Goal: Transaction & Acquisition: Book appointment/travel/reservation

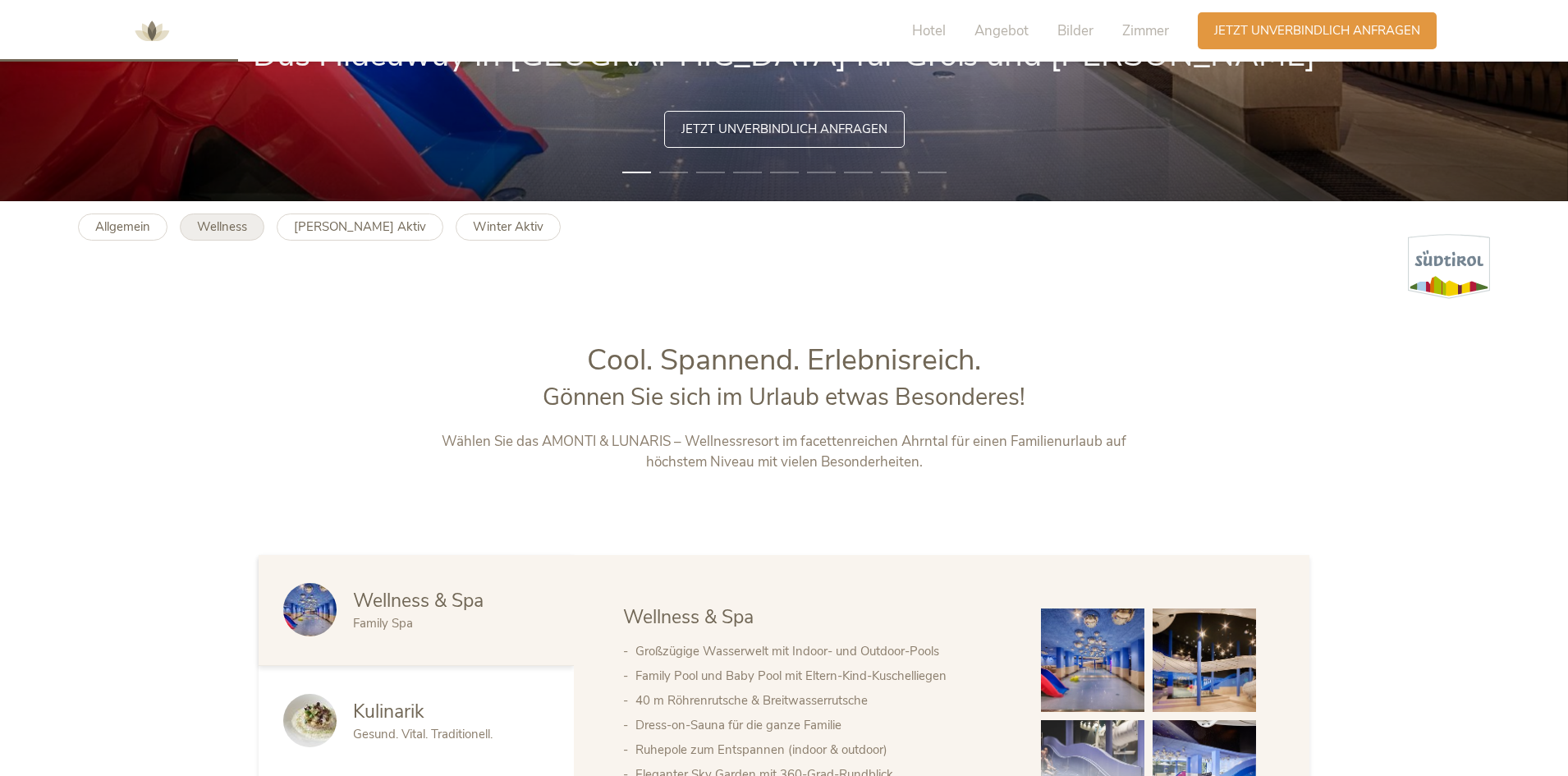
click at [257, 226] on link "Wellness" at bounding box center [222, 227] width 84 height 27
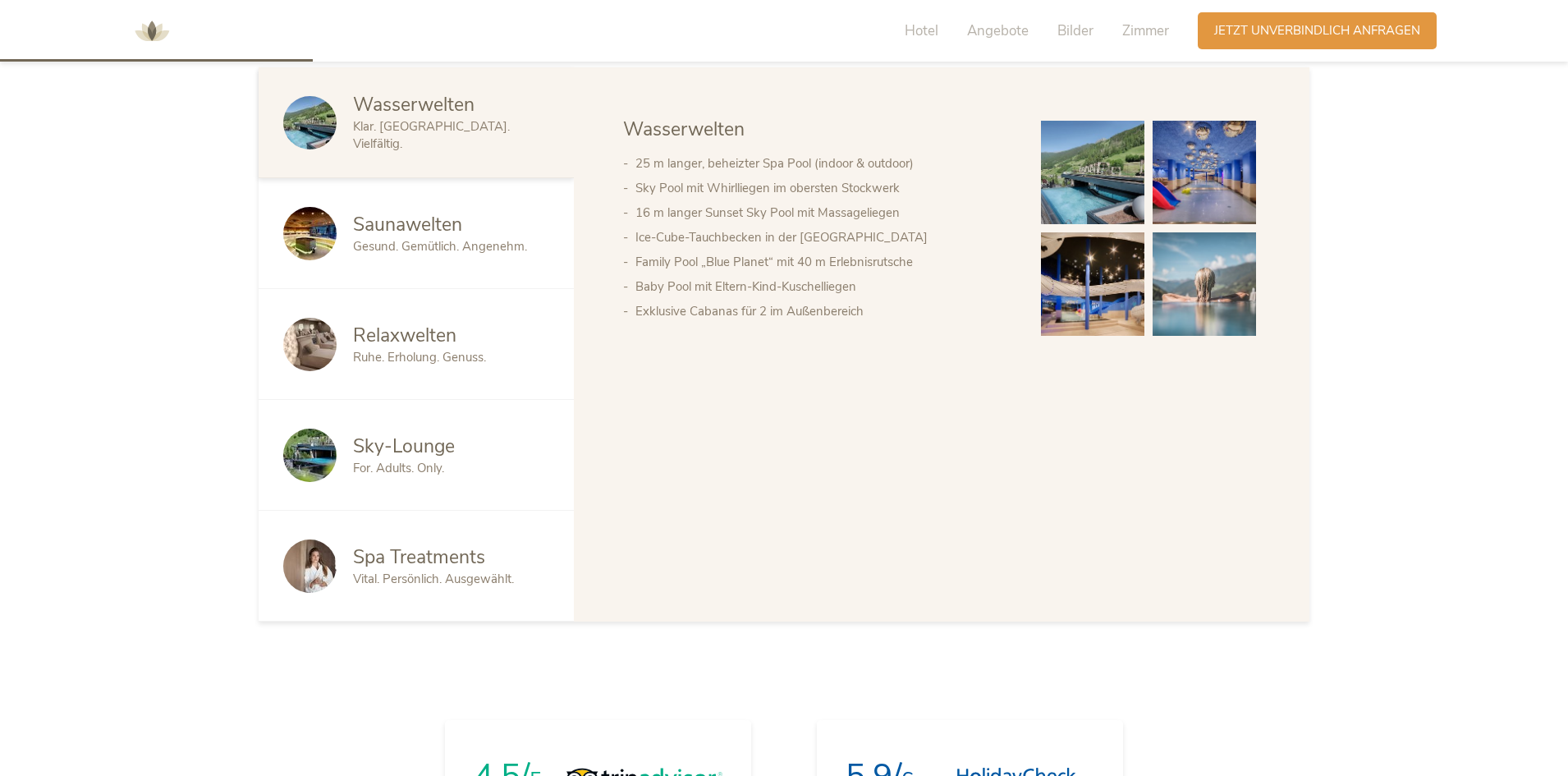
scroll to position [1970, 0]
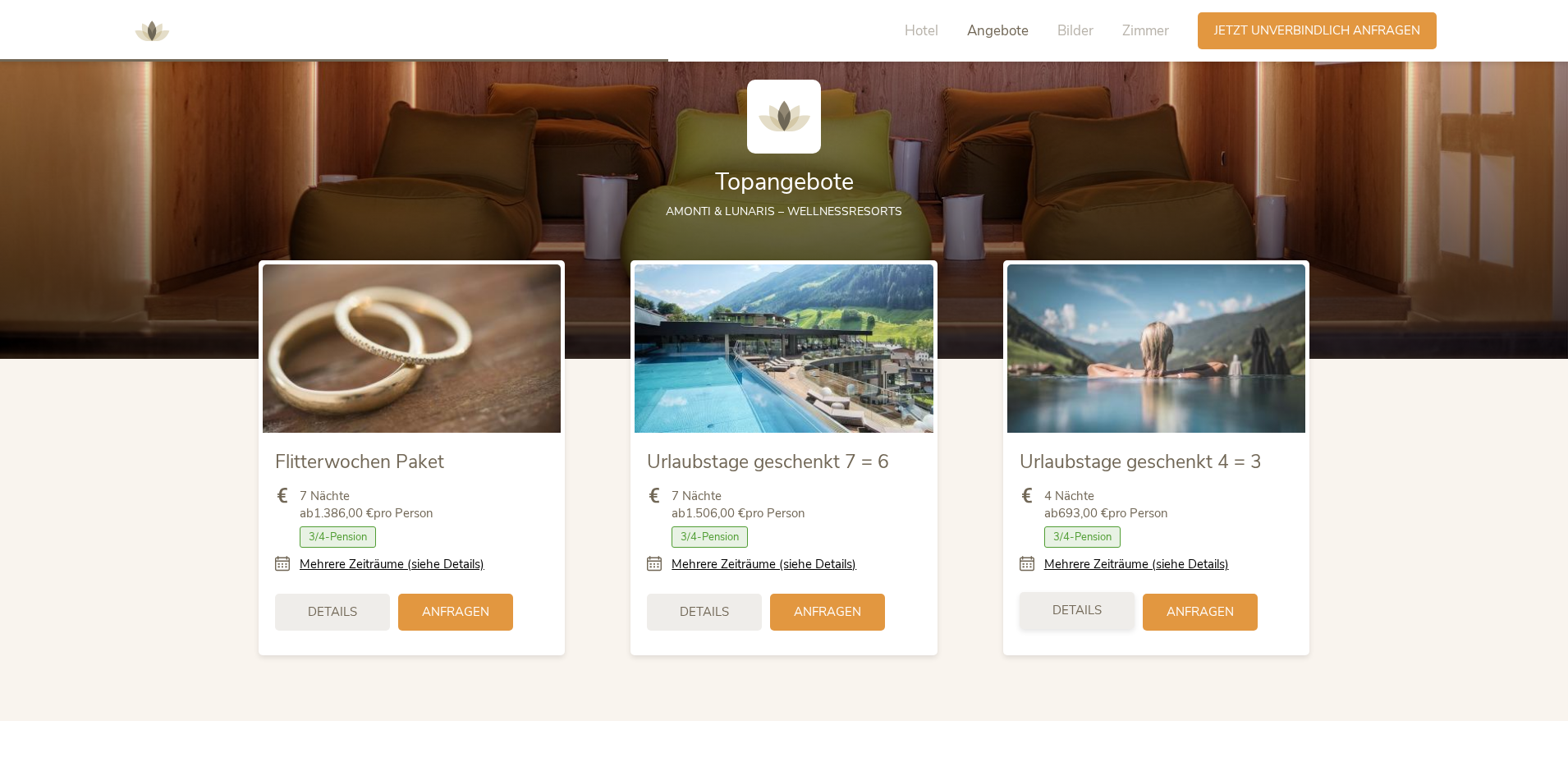
click at [1123, 614] on div "Details" at bounding box center [1077, 610] width 115 height 37
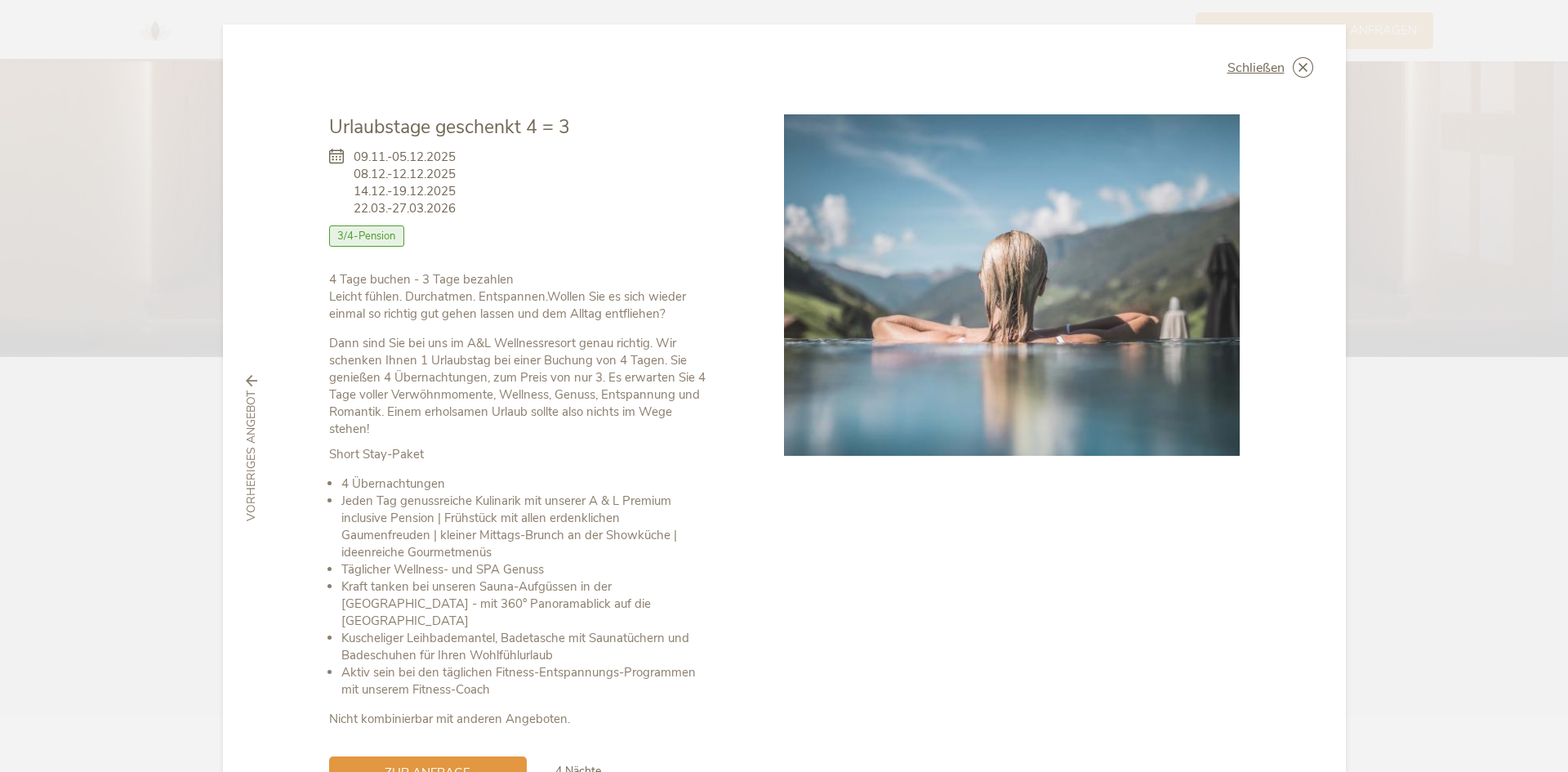
drag, startPoint x: 472, startPoint y: 206, endPoint x: 522, endPoint y: 147, distance: 77.3
click at [345, 144] on div "09.11.-05.12.2025 08.12.-12.12.2025 14.12.-19.12.2025 22.03.-27.03.2026 Zimmer …" at bounding box center [520, 206] width 383 height 131
drag, startPoint x: 1293, startPoint y: 69, endPoint x: 1096, endPoint y: 402, distance: 386.9
click at [0, 0] on icon at bounding box center [0, 0] width 0 height 0
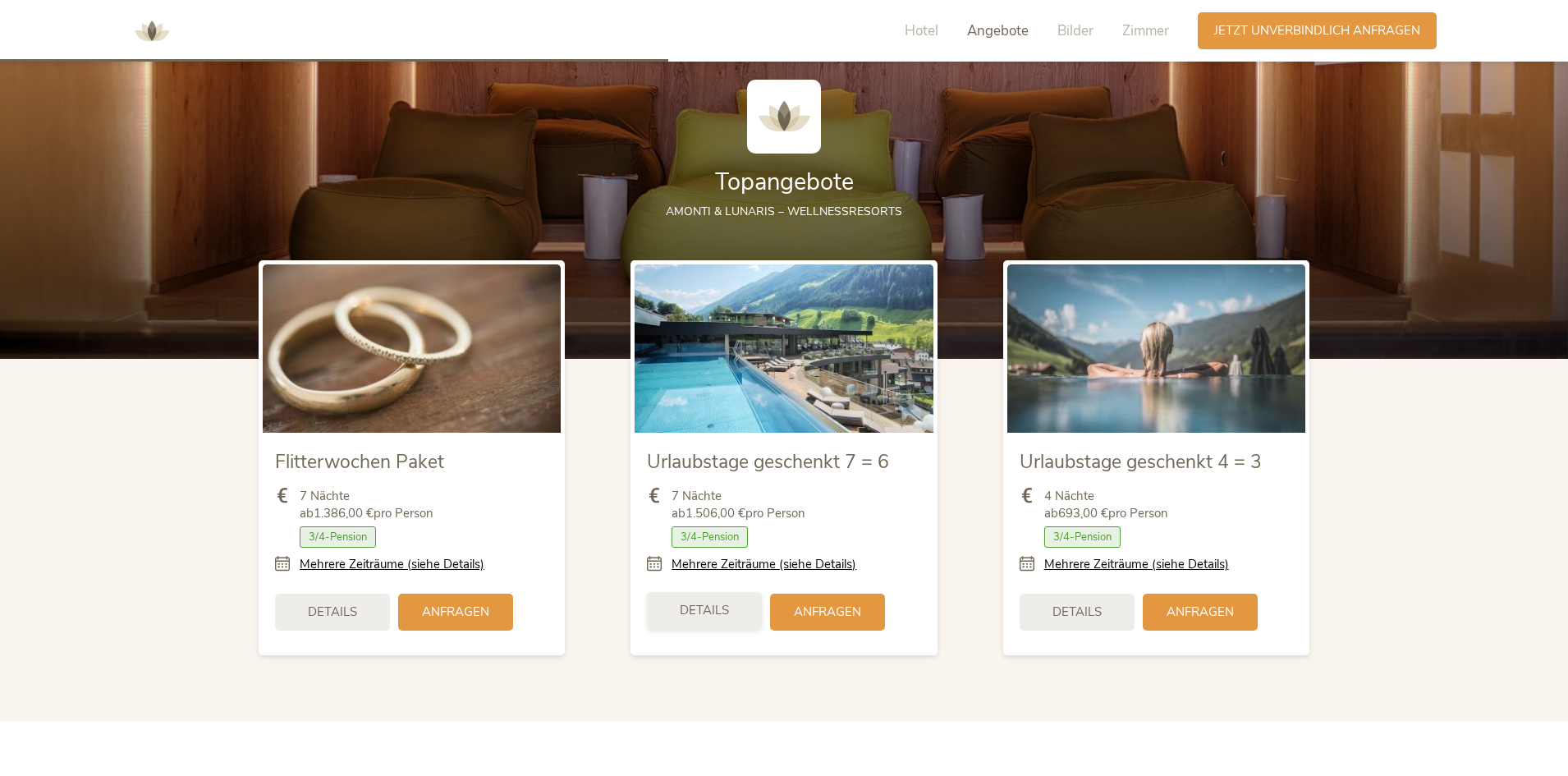
click at [715, 603] on span "Details" at bounding box center [704, 610] width 50 height 17
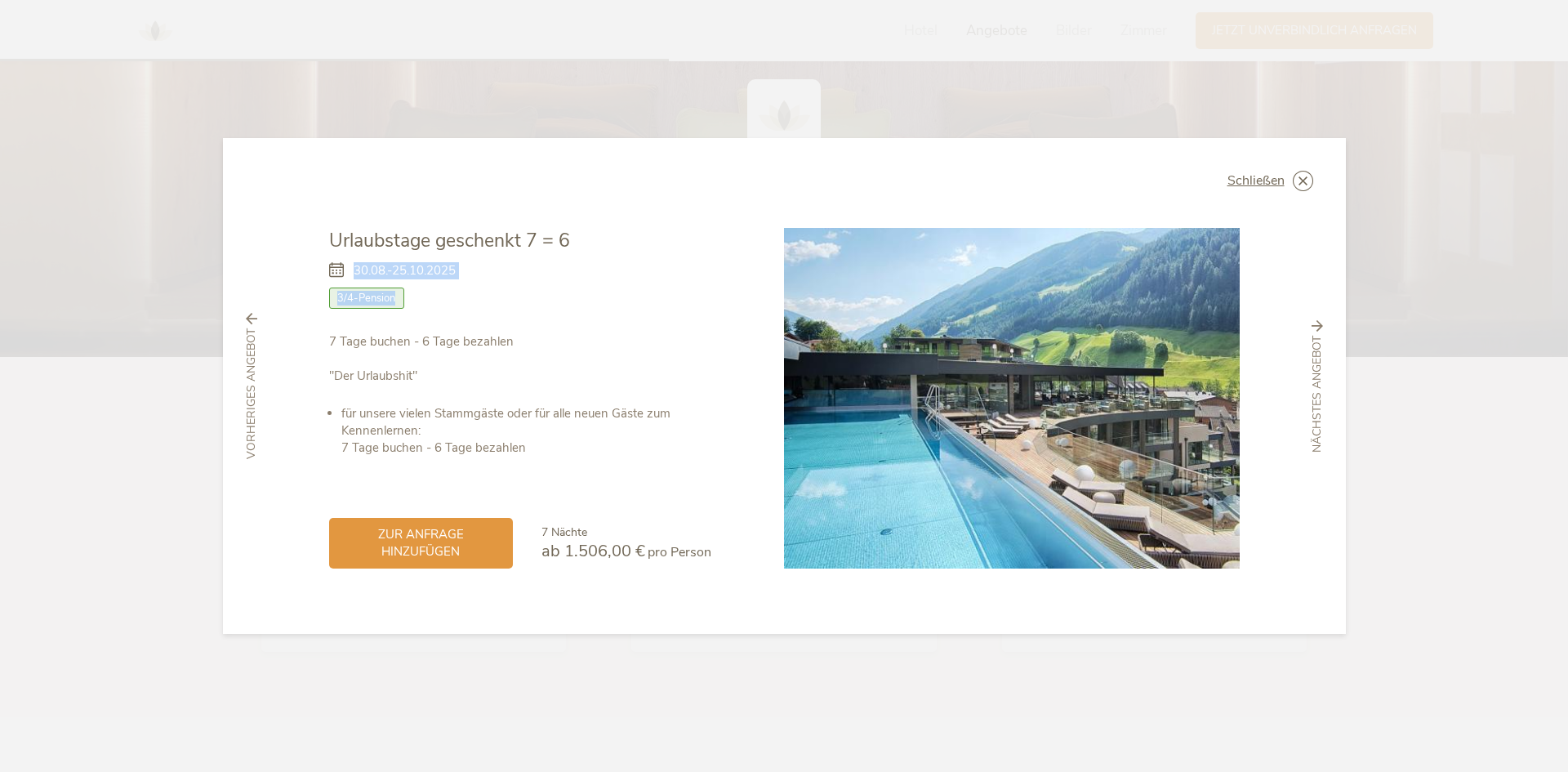
drag, startPoint x: 481, startPoint y: 267, endPoint x: 351, endPoint y: 275, distance: 130.2
click at [351, 275] on div "30.08.-25.10.2025 Zimmer mit Frühstück Halbpension Vollpension 3/4-Pension Prem…" at bounding box center [520, 293] width 383 height 80
click at [357, 274] on span "30.08.-25.10.2025" at bounding box center [404, 270] width 102 height 17
drag, startPoint x: 353, startPoint y: 273, endPoint x: 1142, endPoint y: 244, distance: 789.5
click at [466, 262] on div "30.08.-25.10.2025 Zimmer mit Frühstück Halbpension Vollpension 3/4-Pension Prem…" at bounding box center [520, 293] width 383 height 80
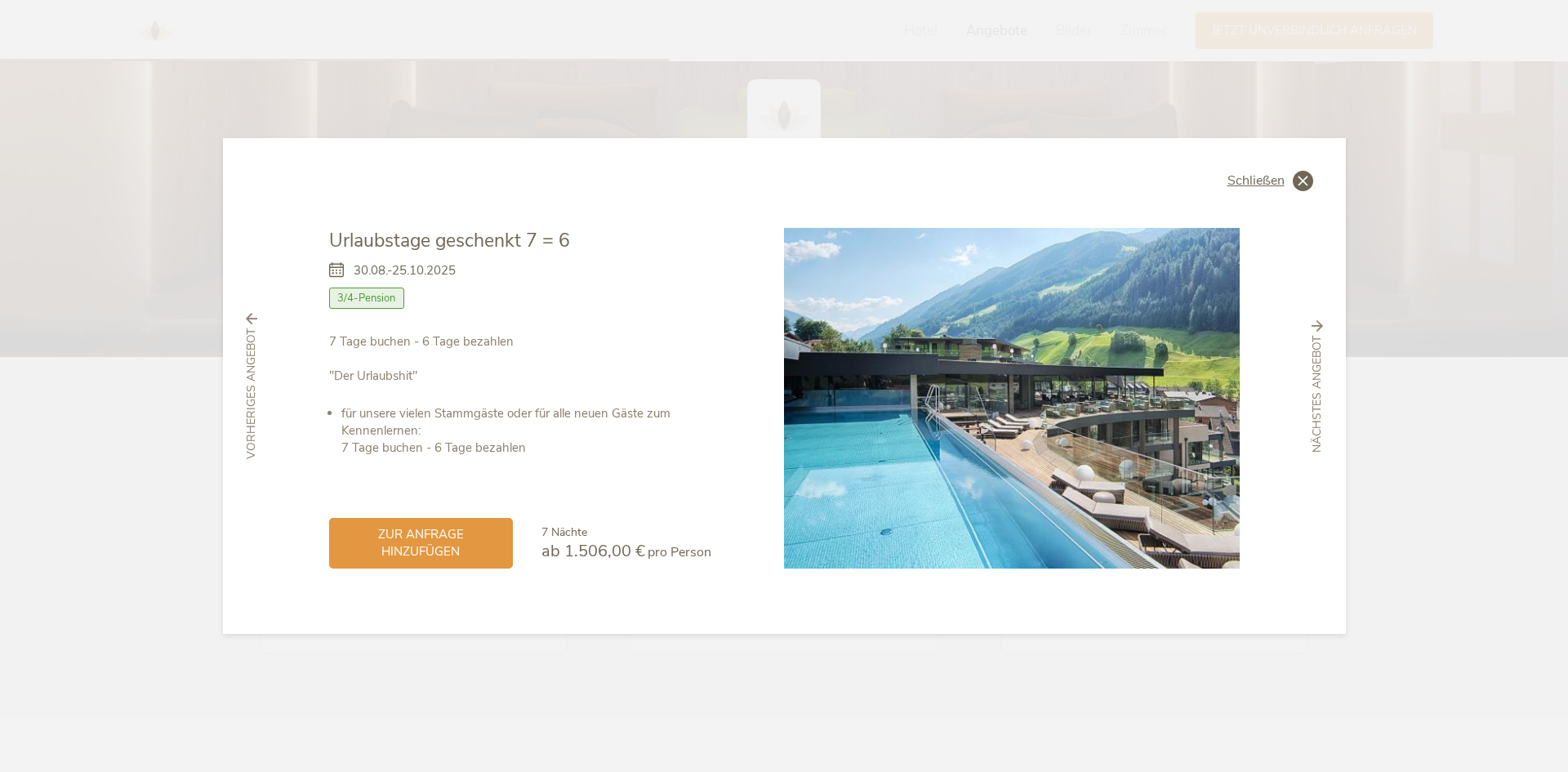
click at [1301, 172] on icon at bounding box center [1303, 181] width 20 height 20
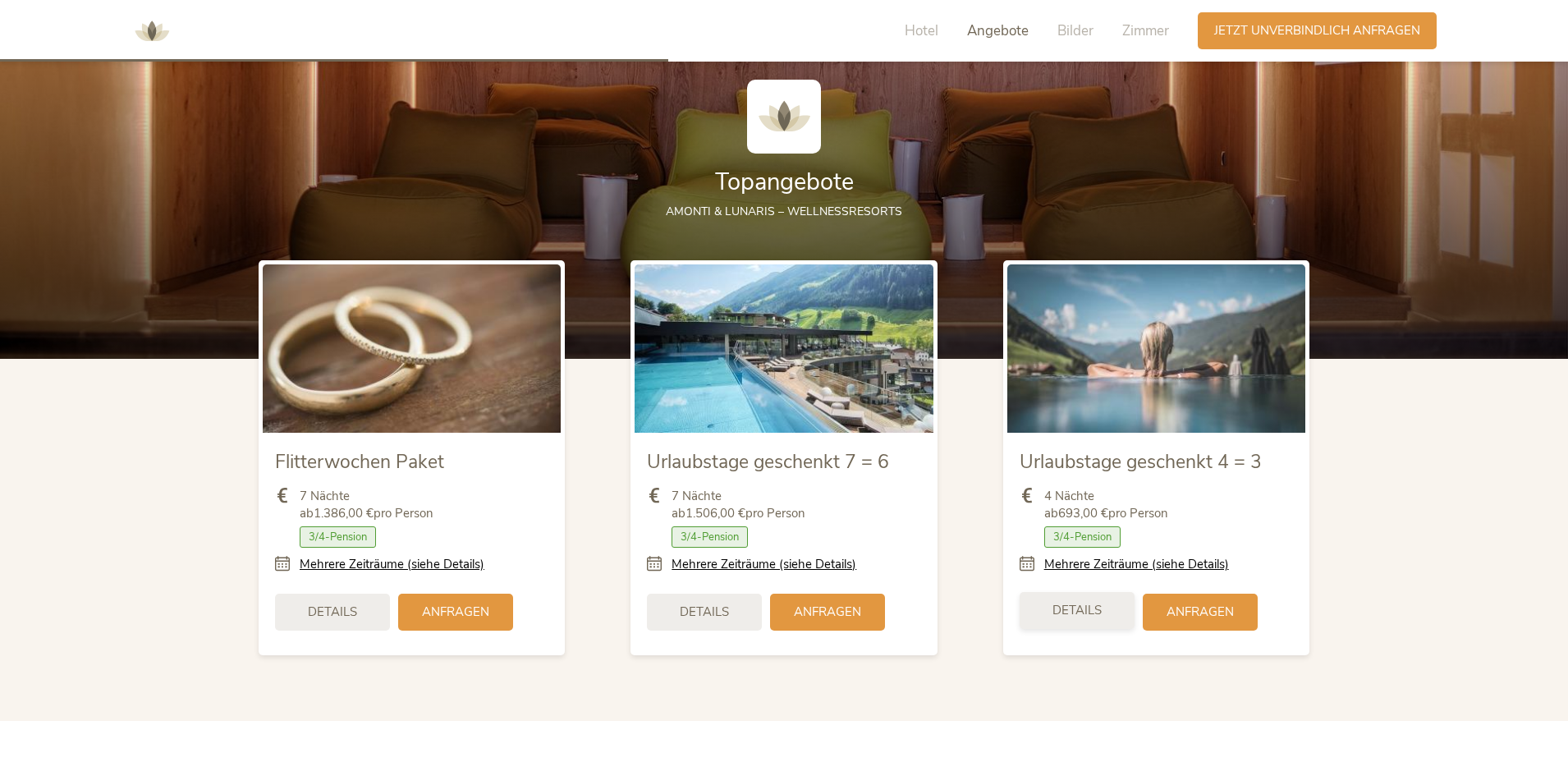
click at [1088, 618] on span "Details" at bounding box center [1077, 610] width 50 height 17
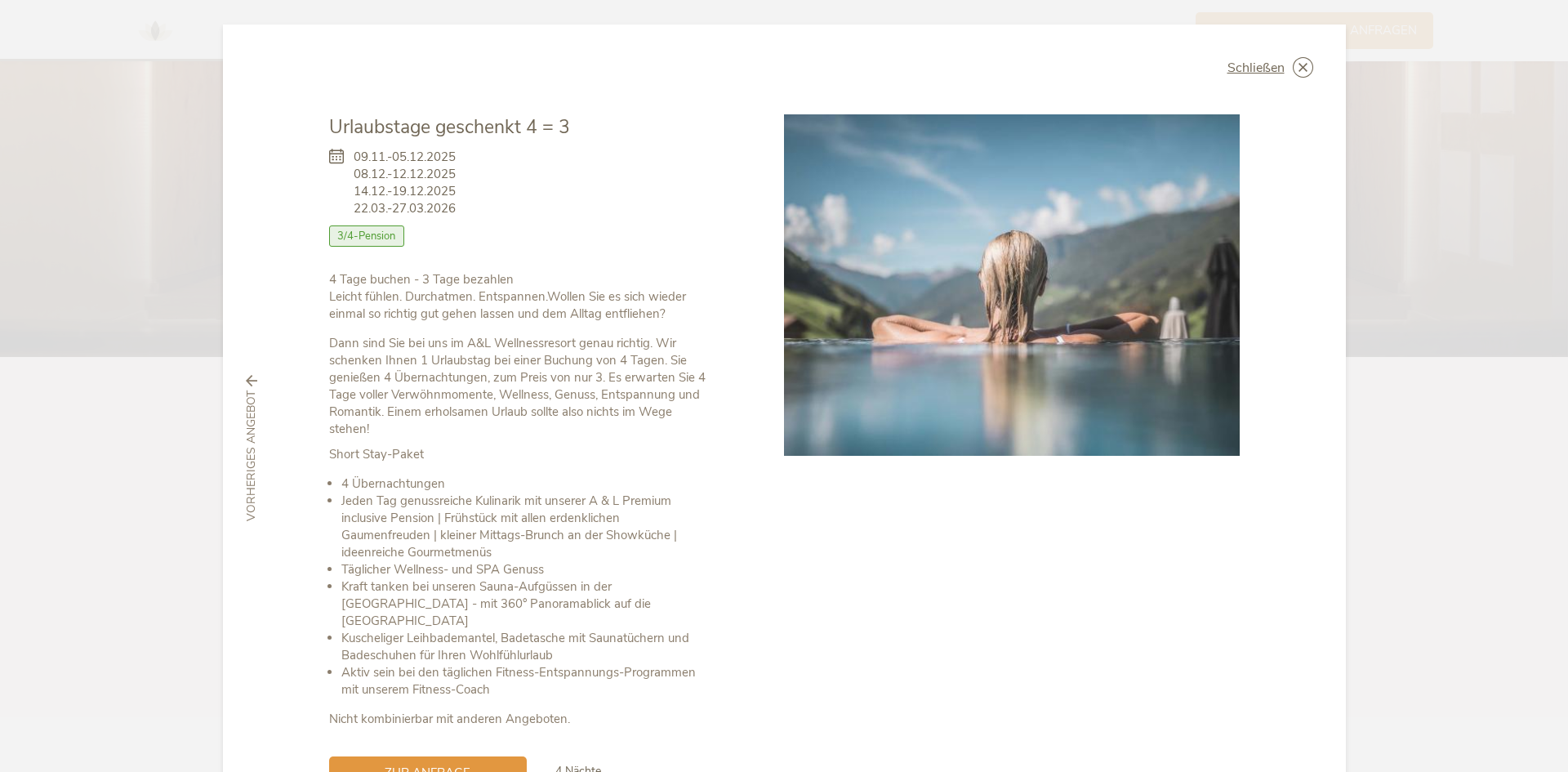
drag, startPoint x: 467, startPoint y: 208, endPoint x: 341, endPoint y: 154, distance: 137.1
click at [341, 154] on div "09.11.-05.12.2025 08.12.-12.12.2025 14.12.-19.12.2025 22.03.-27.03.2026 Zimmer …" at bounding box center [520, 206] width 383 height 131
click at [1173, 100] on div "Schließen Urlaubstage geschenkt 4 = 3 09.11.-05.12.2025 08.12.-12.12.2025 Halbp…" at bounding box center [784, 448] width 1123 height 848
click at [1303, 68] on icon at bounding box center [1303, 67] width 20 height 20
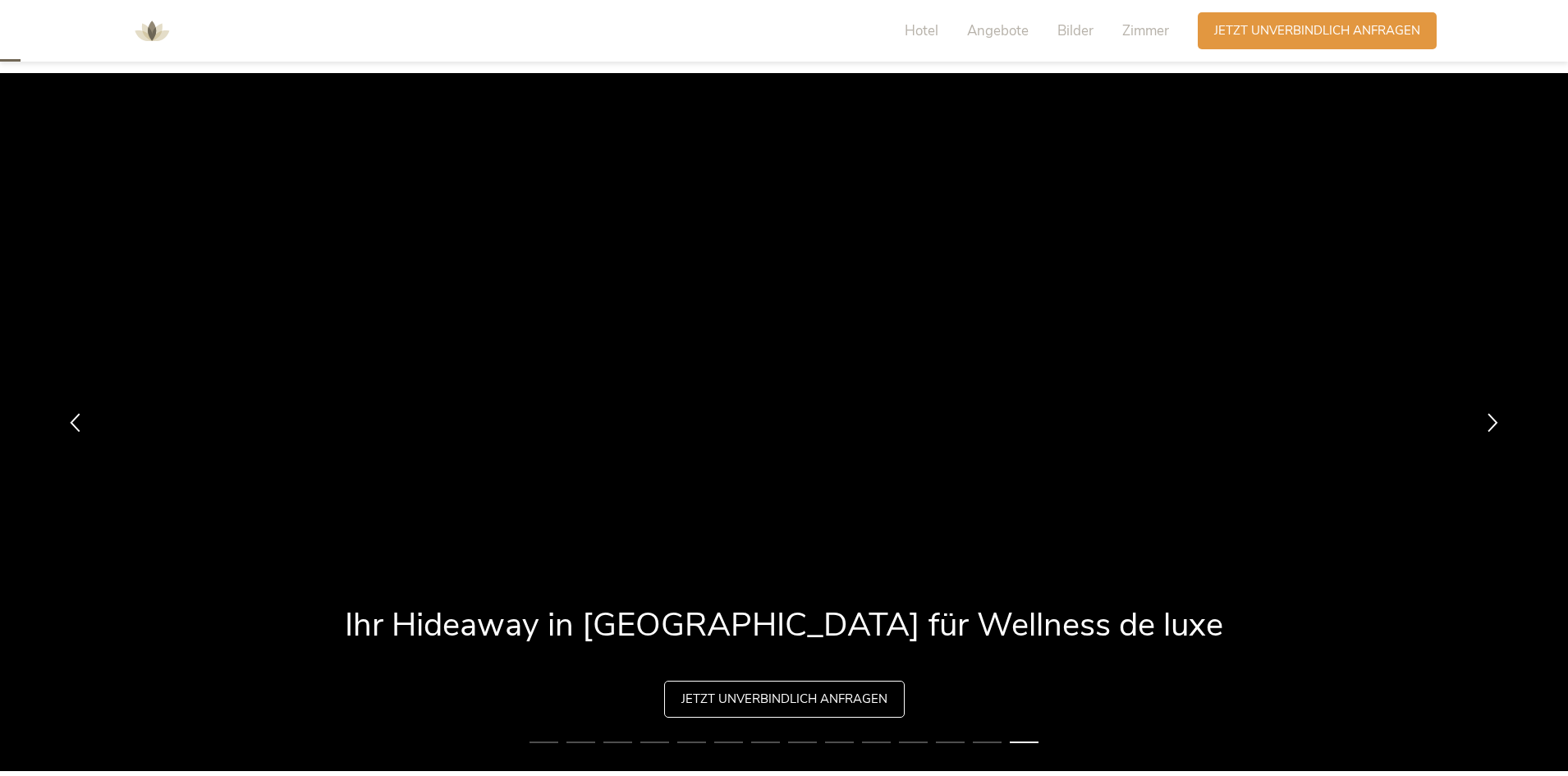
scroll to position [0, 0]
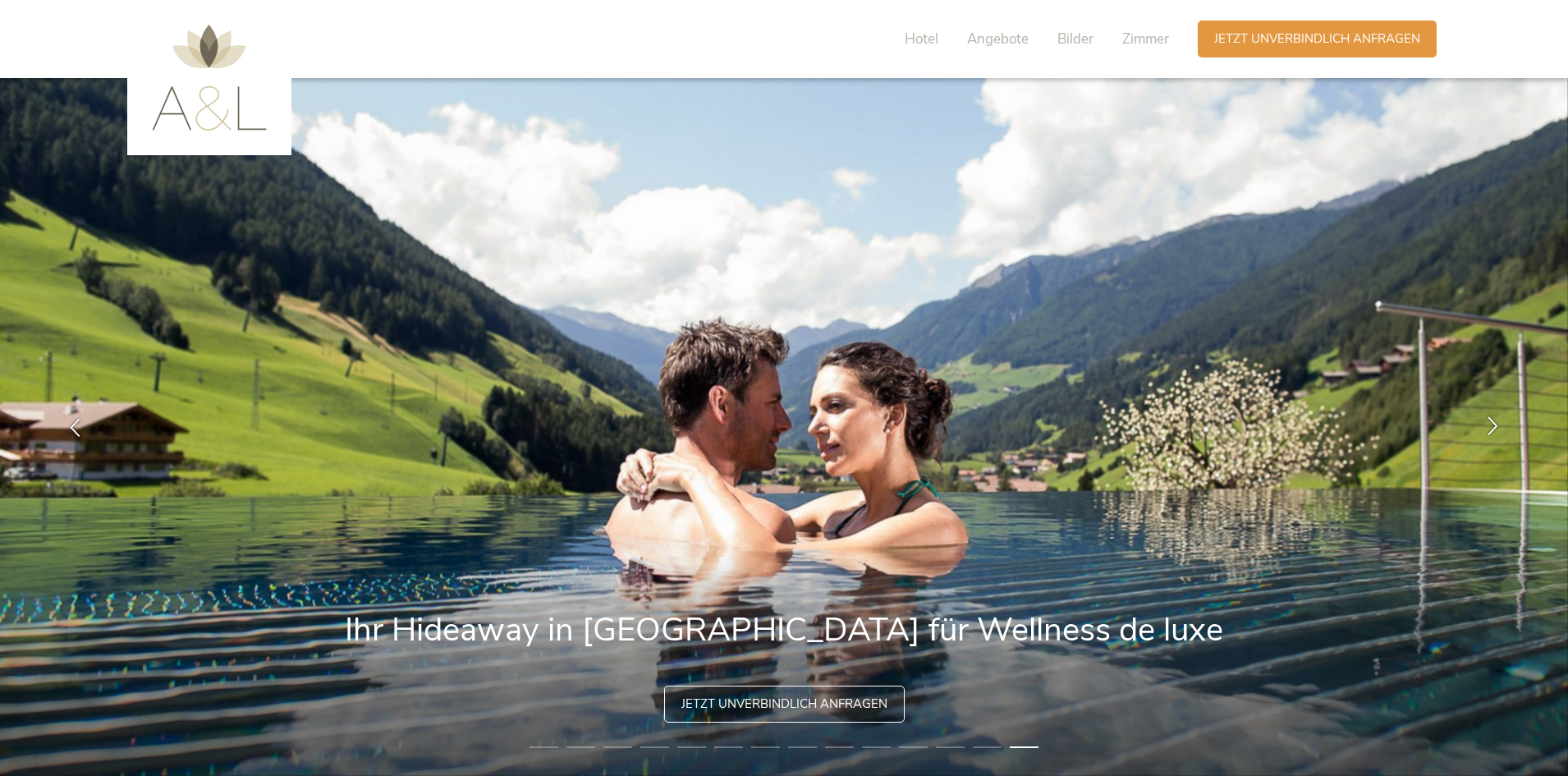
click at [1503, 430] on div at bounding box center [1492, 427] width 51 height 51
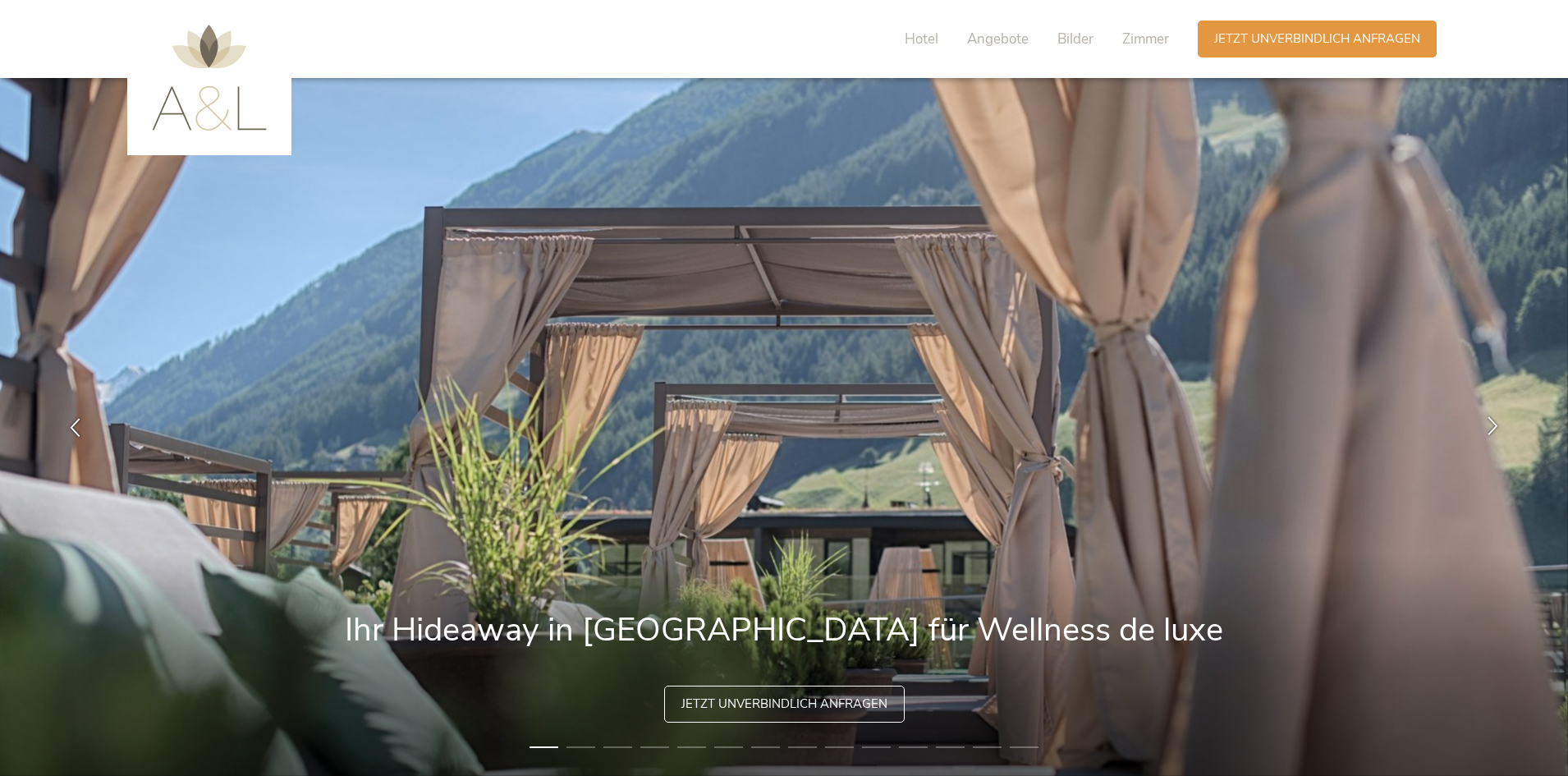
click at [1503, 430] on div at bounding box center [1492, 427] width 51 height 51
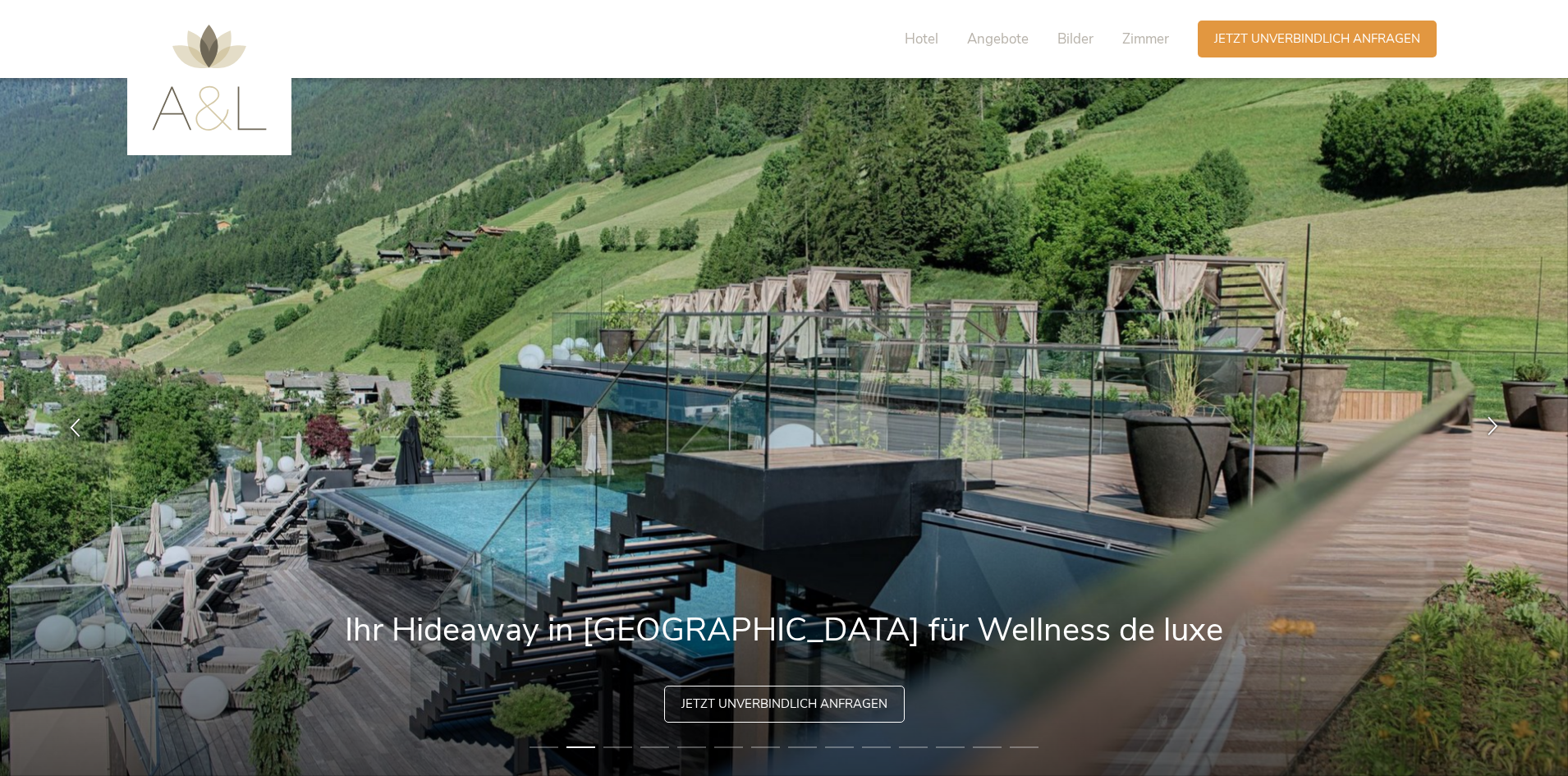
click at [1503, 430] on div at bounding box center [1492, 427] width 51 height 51
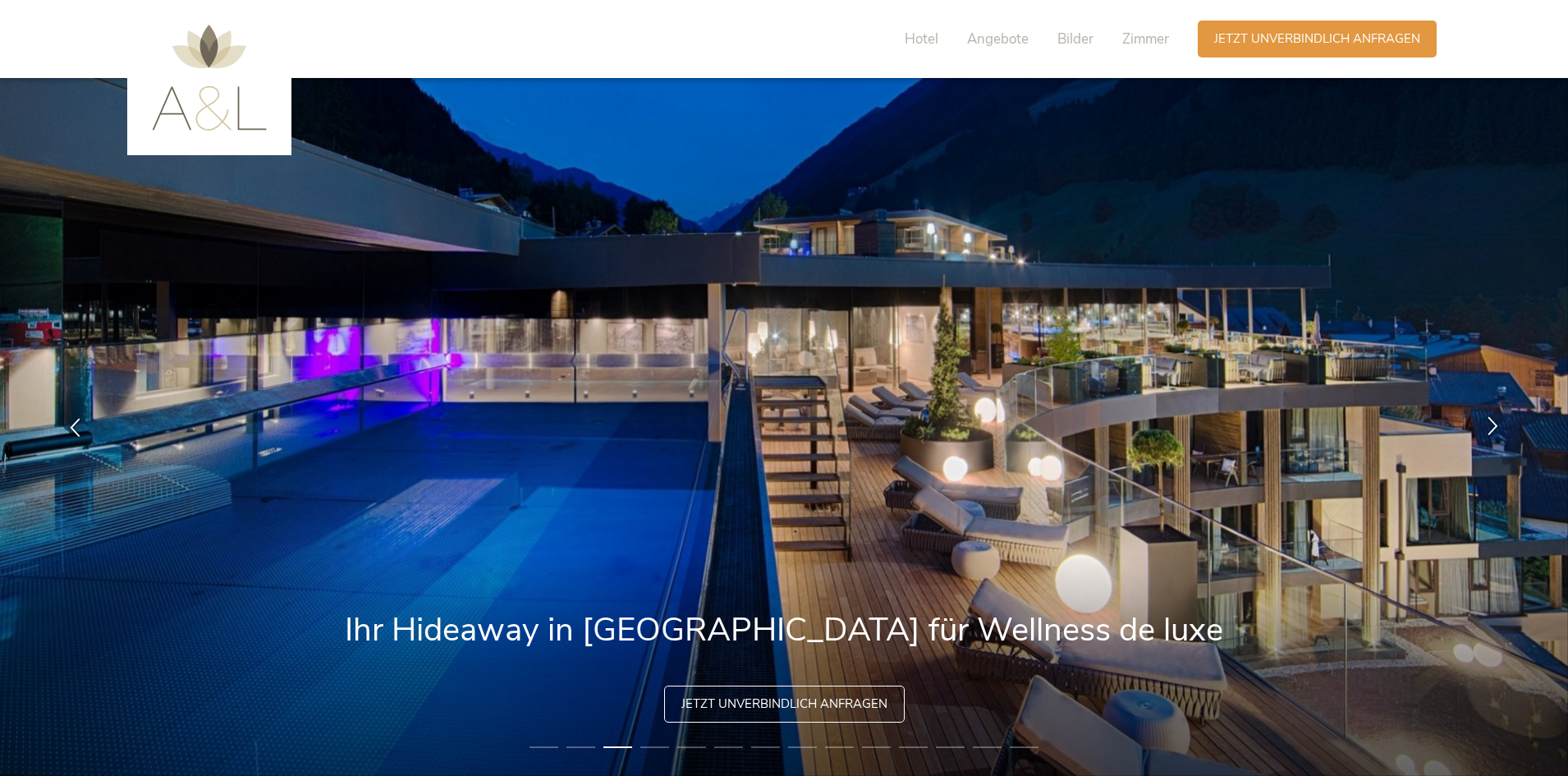
click at [1503, 430] on div at bounding box center [1492, 427] width 51 height 51
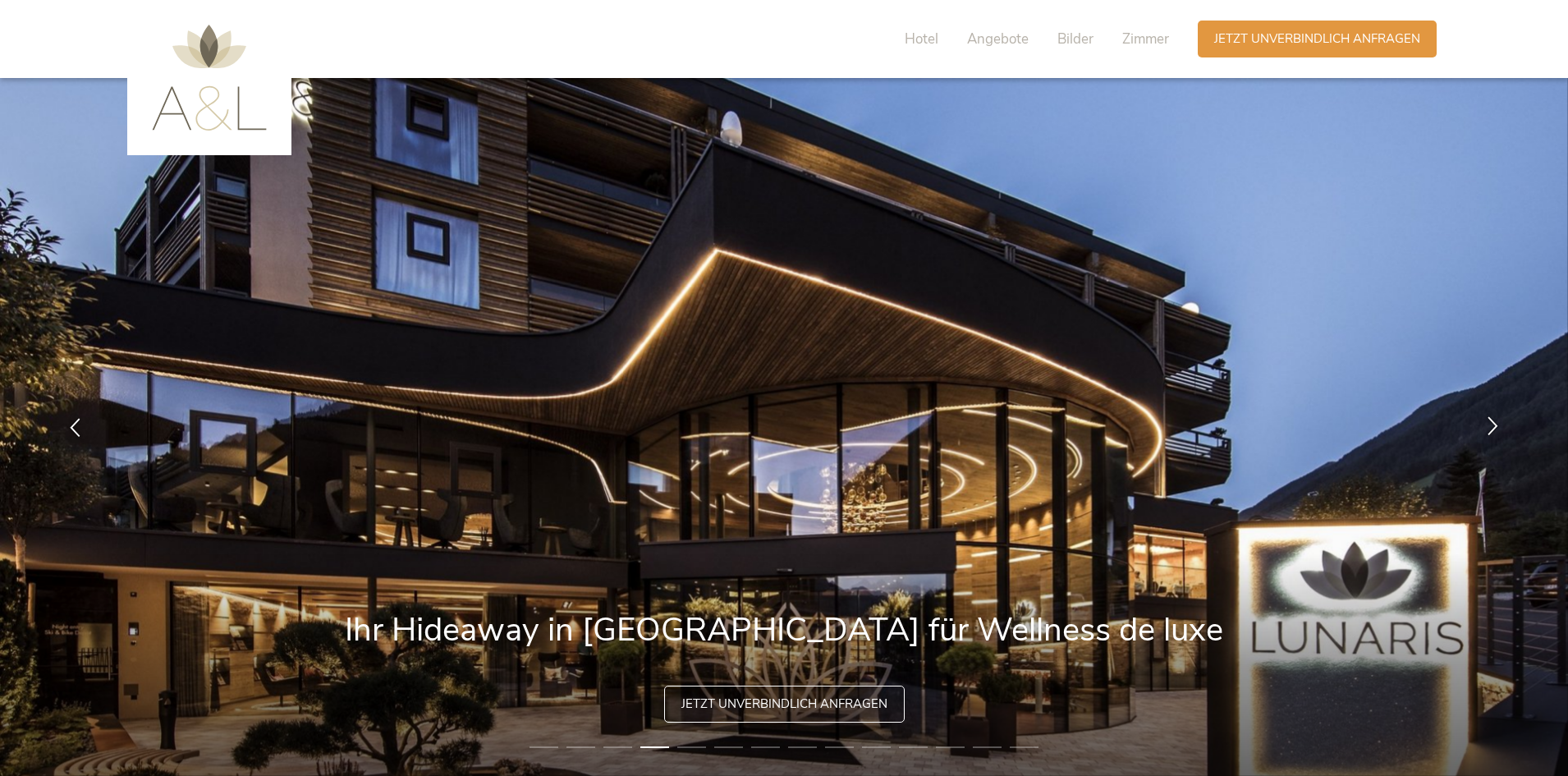
click at [1503, 430] on div at bounding box center [1492, 427] width 51 height 51
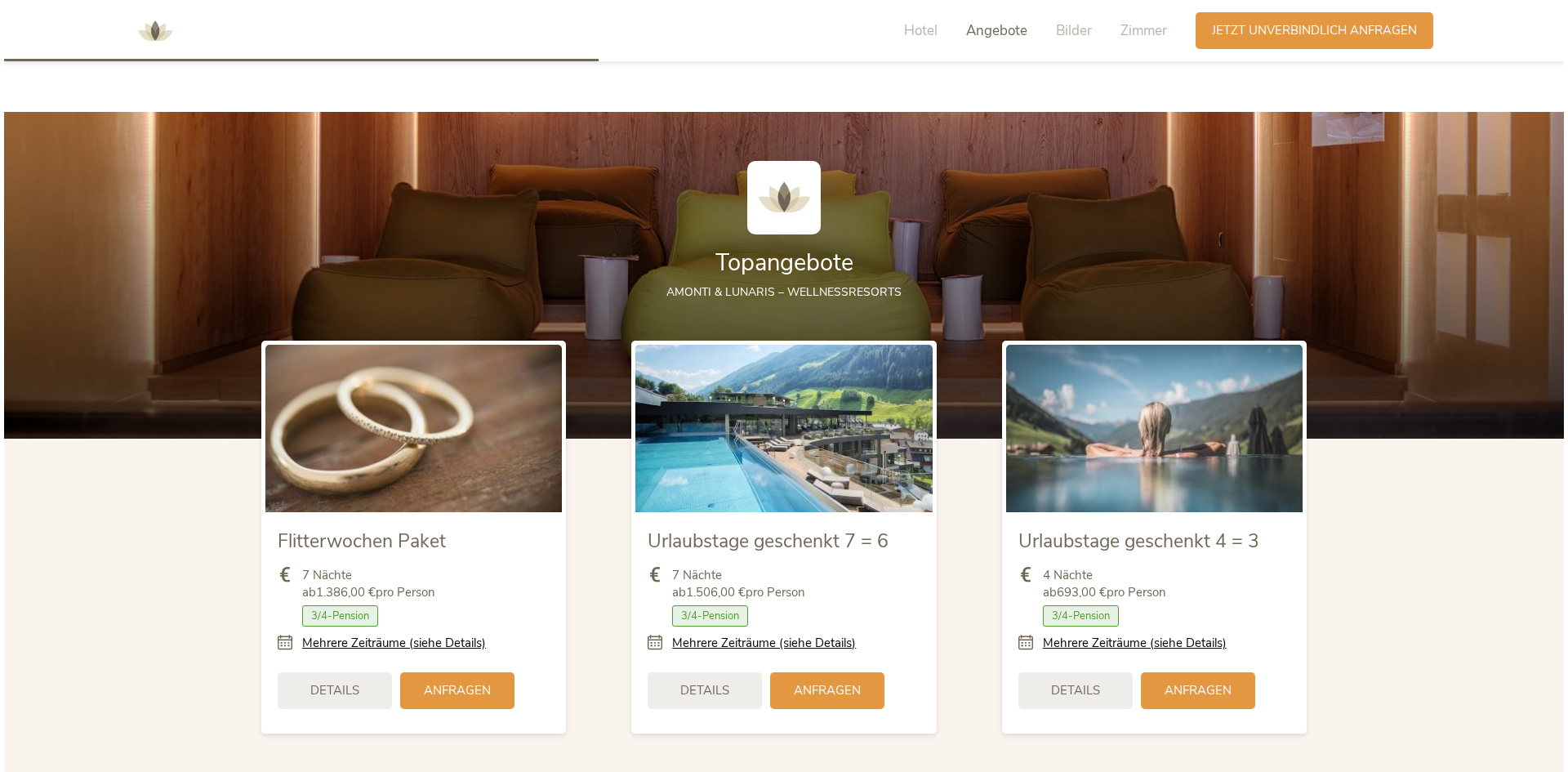
scroll to position [2042, 0]
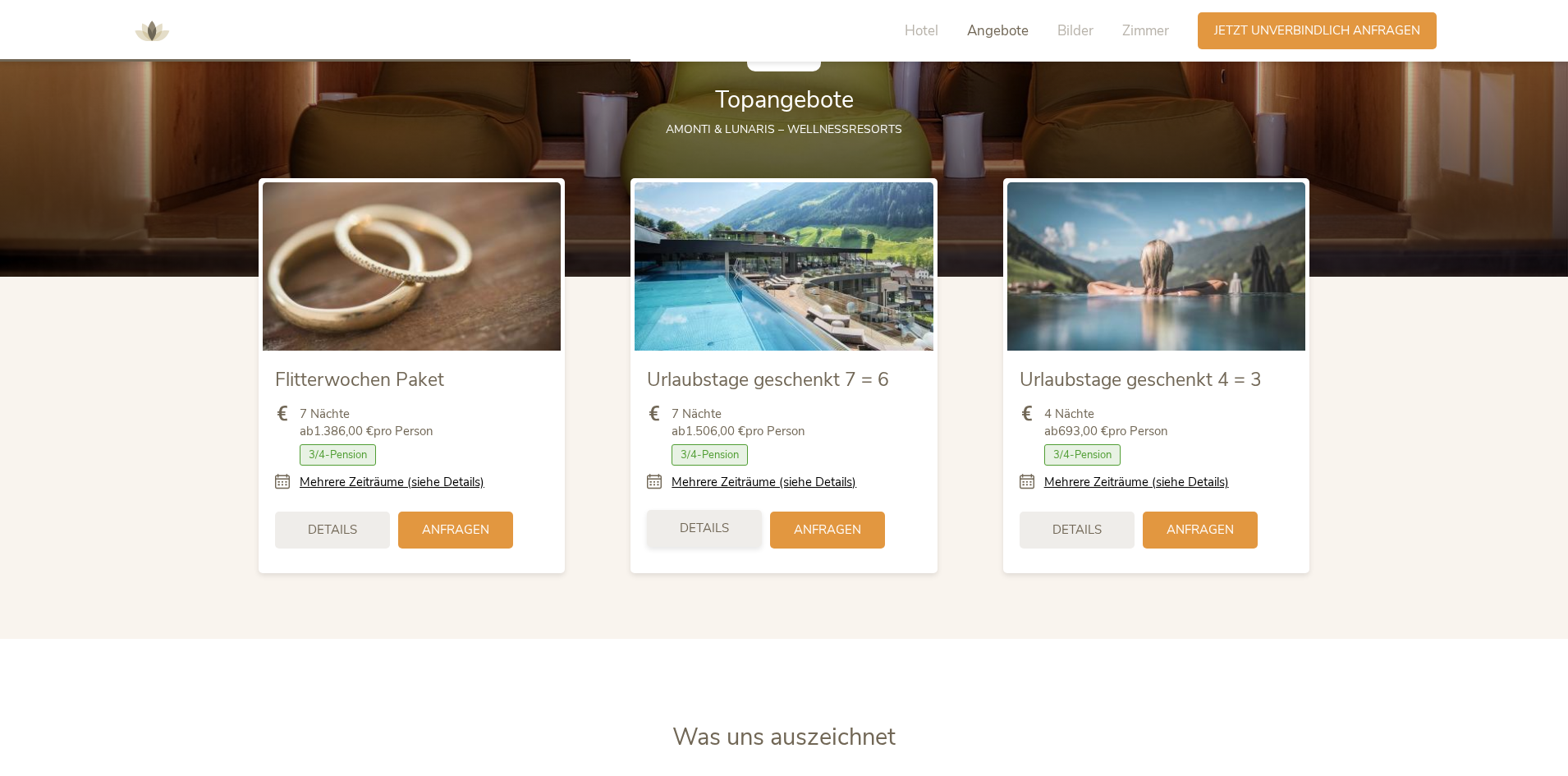
click at [726, 531] on span "Details" at bounding box center [704, 529] width 50 height 17
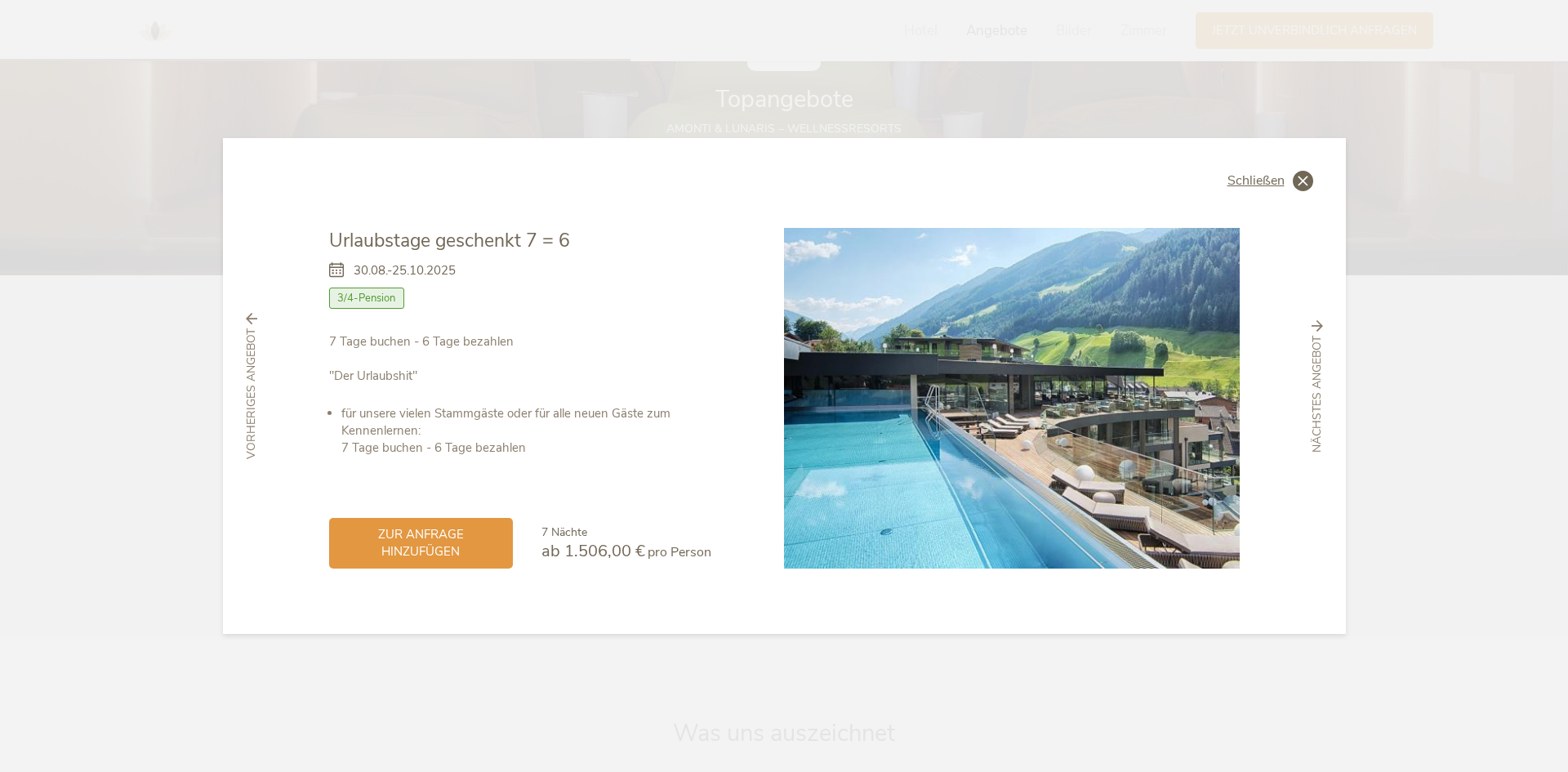
click at [1285, 183] on div "Schließen" at bounding box center [1270, 181] width 85 height 20
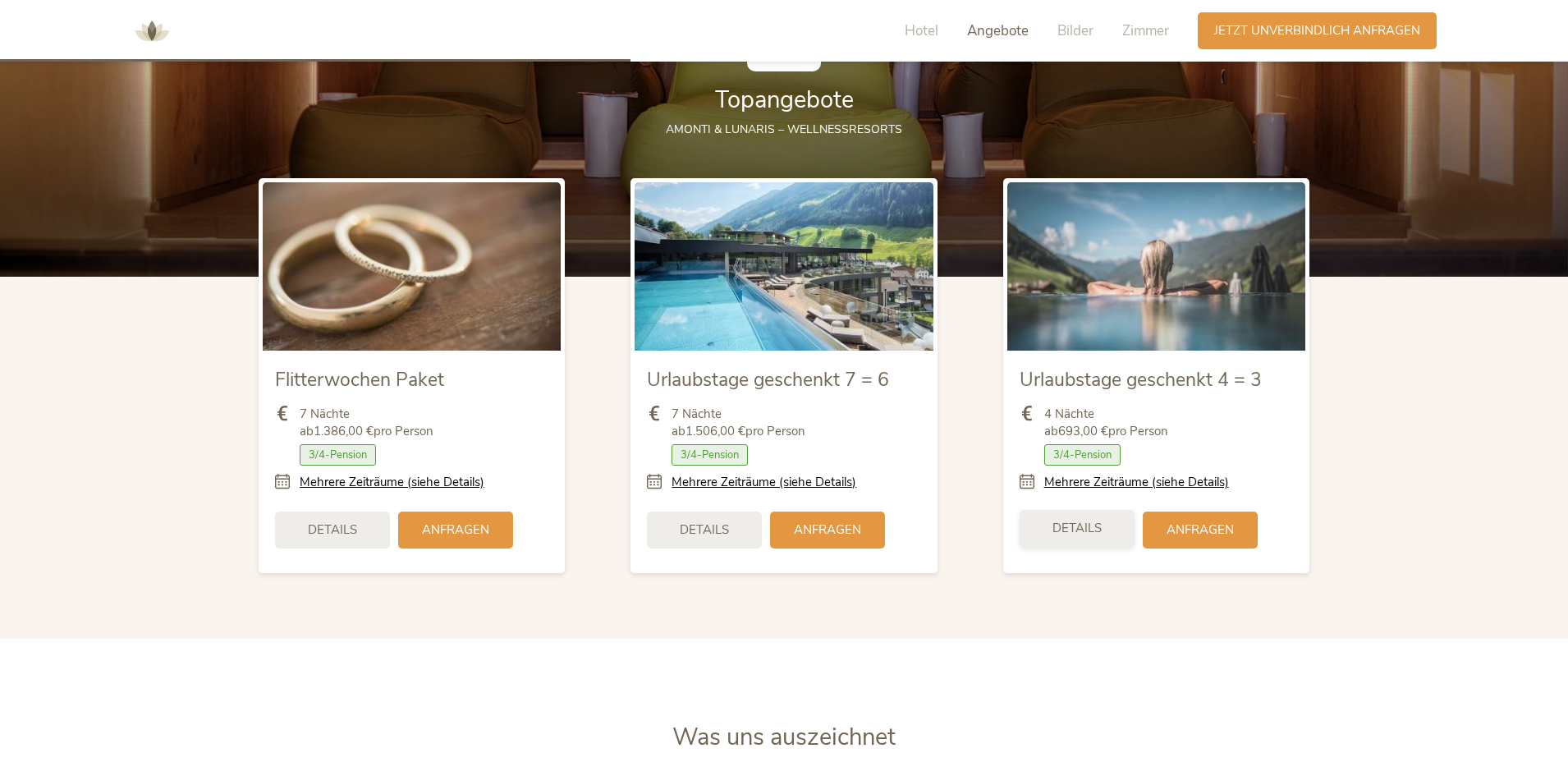
click at [1111, 521] on div "Details" at bounding box center [1077, 529] width 115 height 37
